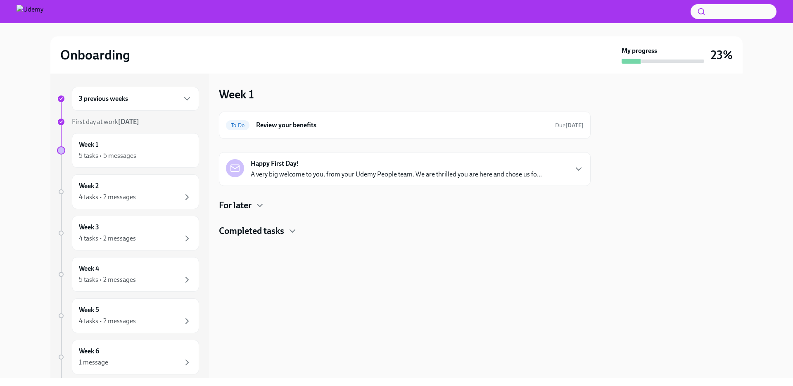
click at [304, 176] on p "A very big welcome to you, from your Udemy People team. We are thrilled you are…" at bounding box center [396, 174] width 291 height 9
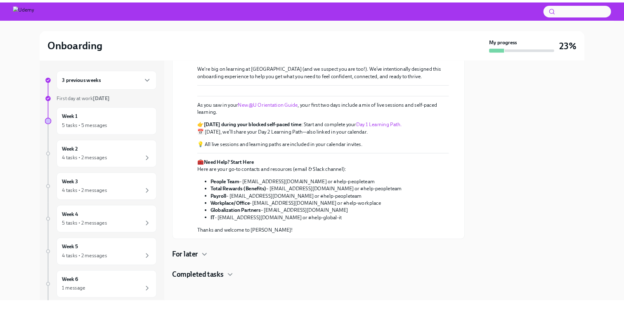
scroll to position [344, 0]
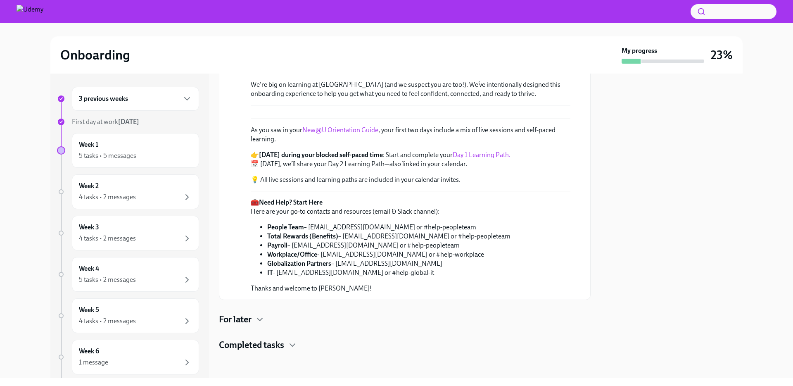
click at [478, 157] on link "Day 1 Learning Path." at bounding box center [482, 155] width 58 height 8
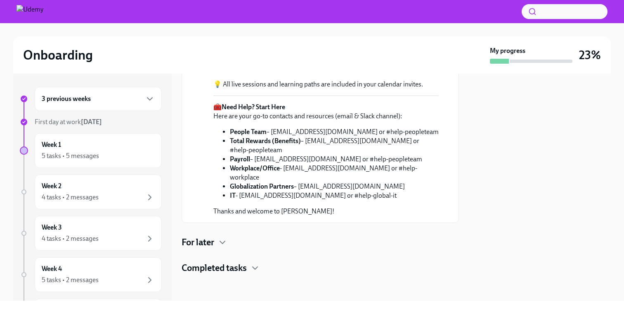
scroll to position [331, 0]
click at [92, 107] on div "3 previous weeks" at bounding box center [98, 99] width 127 height 24
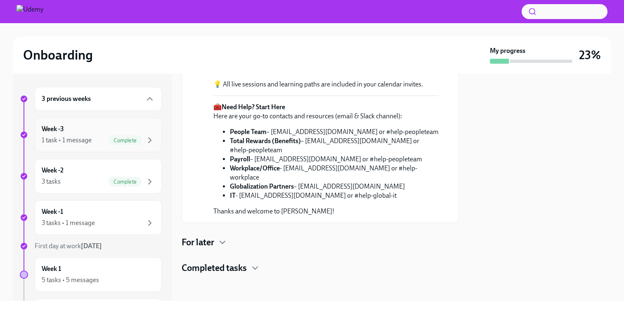
click at [95, 142] on div "1 task • 1 message Complete" at bounding box center [98, 140] width 113 height 10
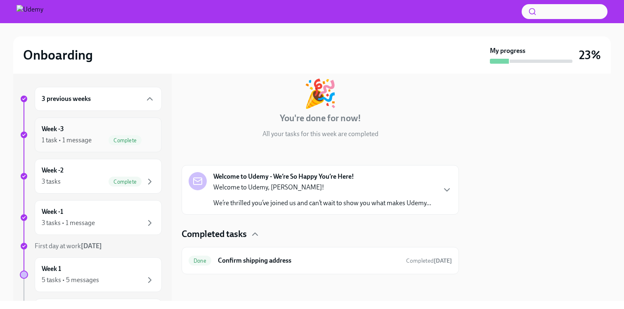
scroll to position [45, 0]
click at [96, 226] on div "3 tasks • 1 message" at bounding box center [98, 223] width 113 height 10
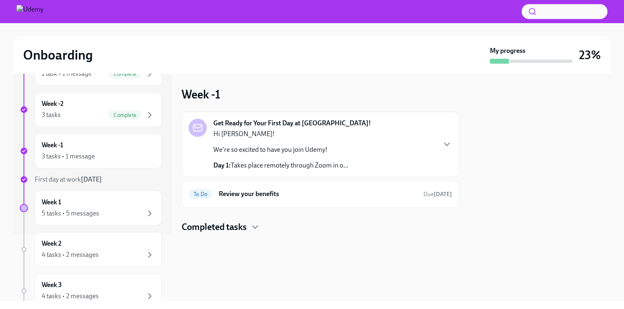
scroll to position [68, 0]
click at [84, 204] on div "Week 1 5 tasks • 5 messages" at bounding box center [98, 206] width 113 height 21
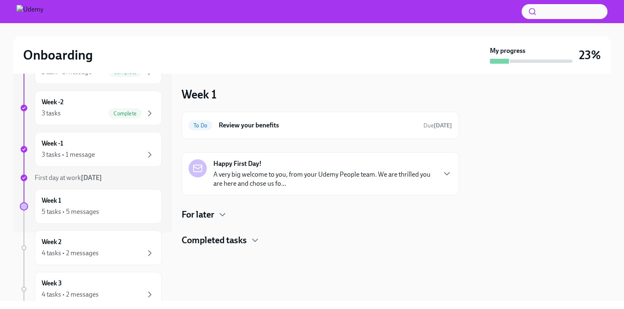
click at [287, 170] on p "A very big welcome to you, from your Udemy People team. We are thrilled you are…" at bounding box center [325, 179] width 222 height 18
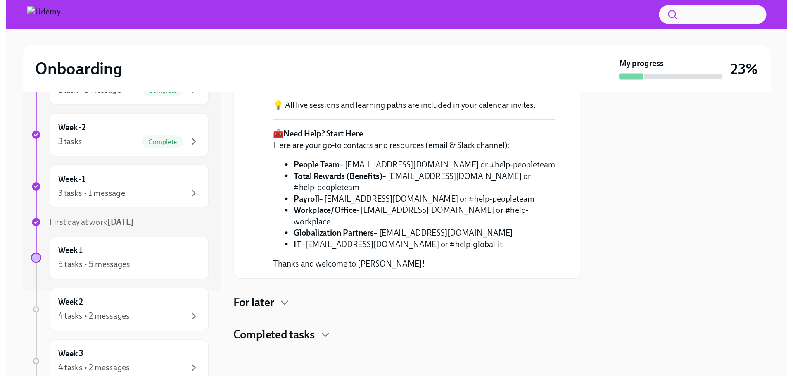
scroll to position [292, 0]
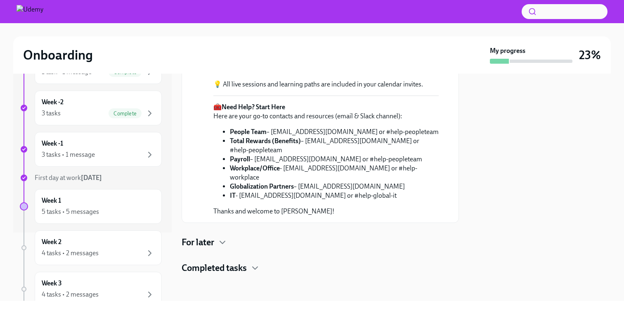
click at [309, 29] on link "New@U Orientation Guide" at bounding box center [303, 25] width 76 height 8
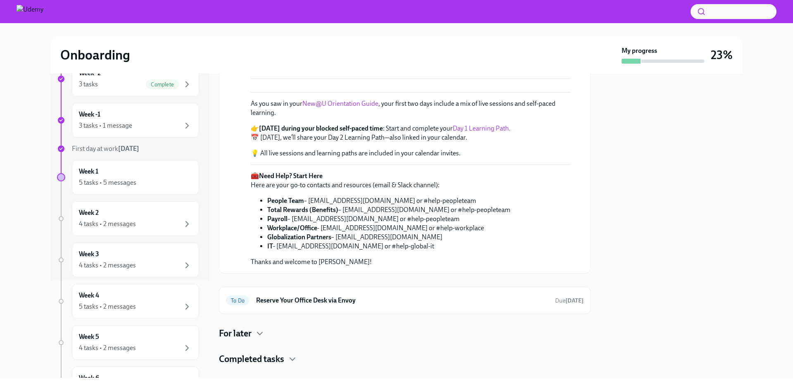
scroll to position [149, 0]
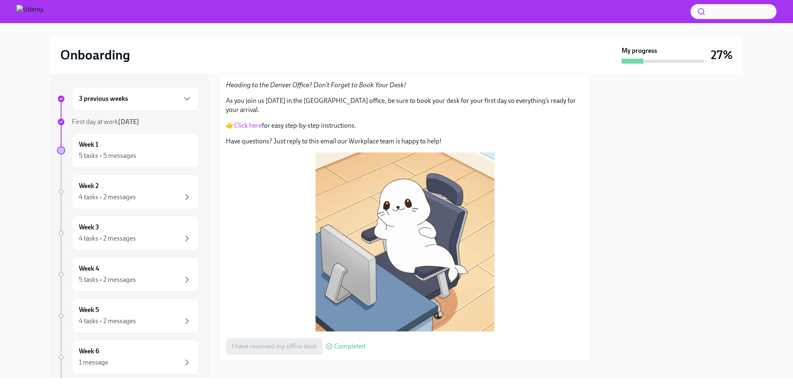
scroll to position [50, 0]
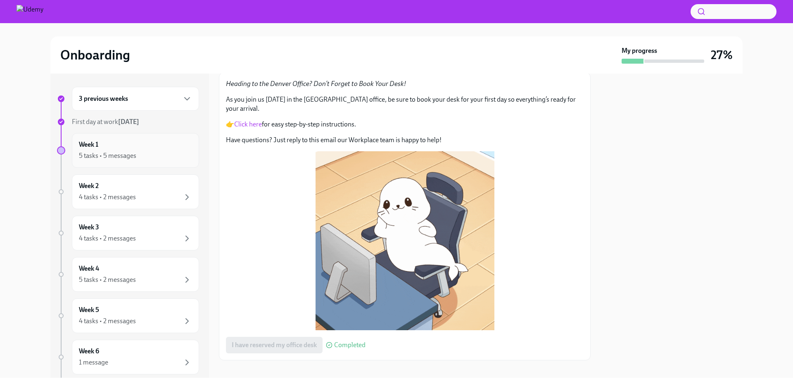
click at [129, 151] on div "5 tasks • 5 messages" at bounding box center [107, 155] width 57 height 9
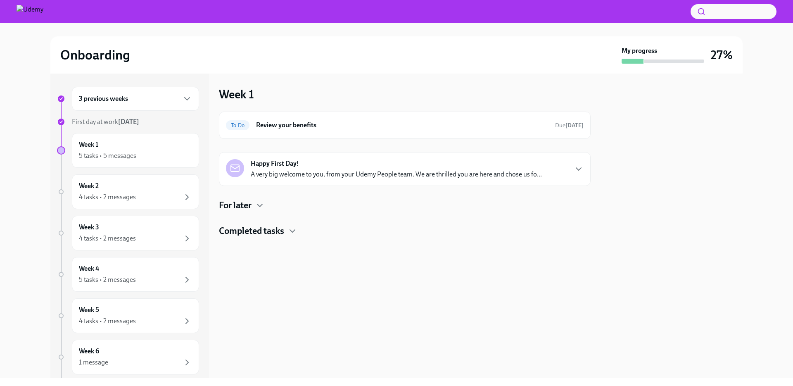
click at [336, 169] on div "Happy First Day! A very big welcome to you, from your Udemy People team. We are…" at bounding box center [396, 169] width 291 height 20
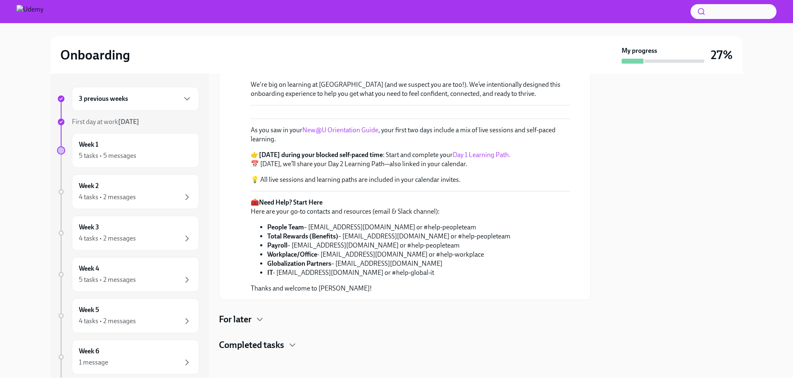
scroll to position [344, 0]
click at [278, 321] on div "For later" at bounding box center [405, 319] width 372 height 12
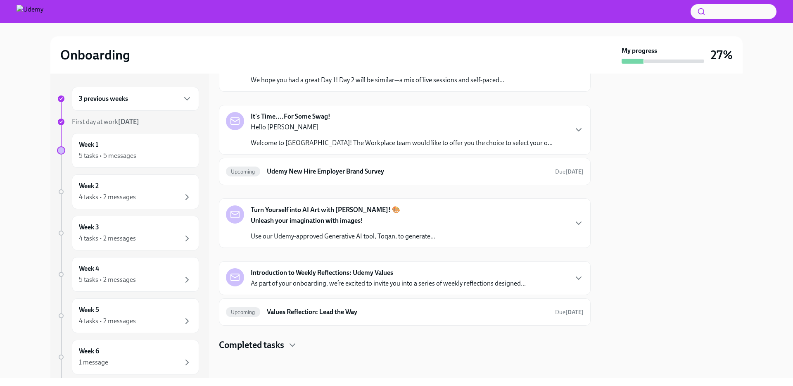
scroll to position [513, 0]
click at [251, 36] on h4 "For later" at bounding box center [235, 29] width 33 height 12
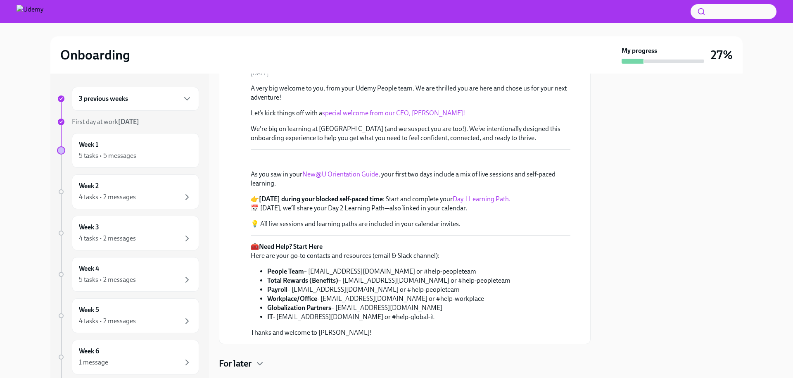
scroll to position [0, 0]
